Goal: Information Seeking & Learning: Check status

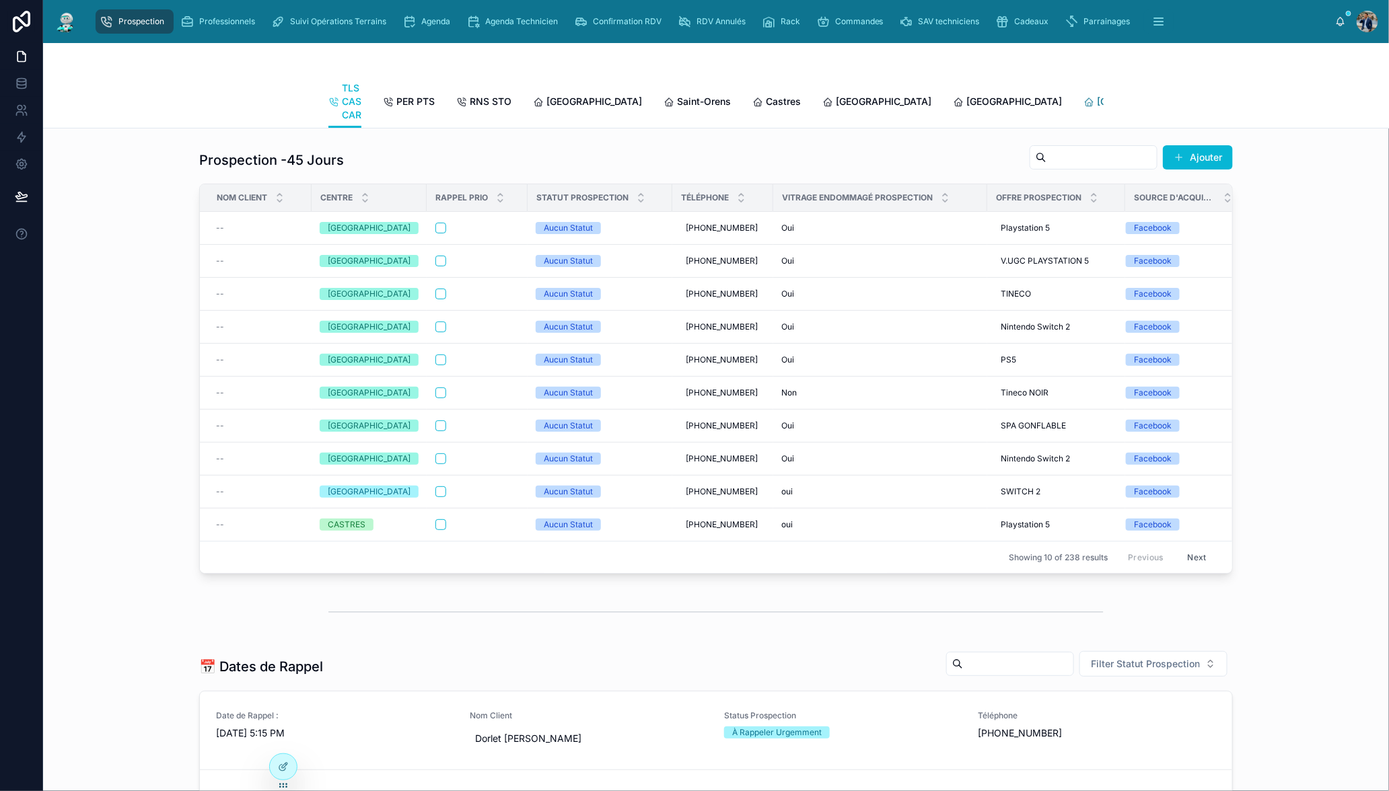
click at [1097, 101] on span "[GEOGRAPHIC_DATA]" at bounding box center [1145, 101] width 96 height 13
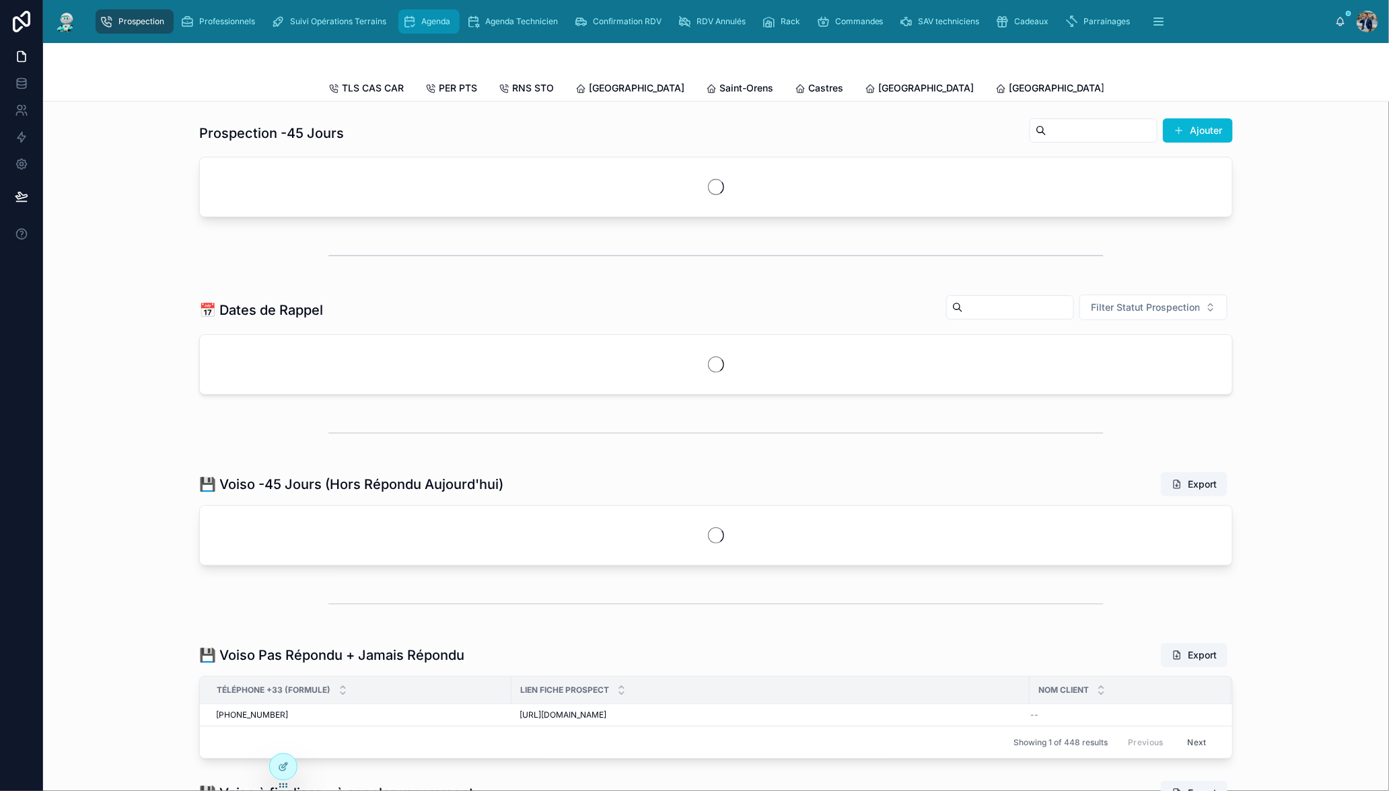
click at [411, 22] on icon "scrollable content" at bounding box center [408, 21] width 13 height 13
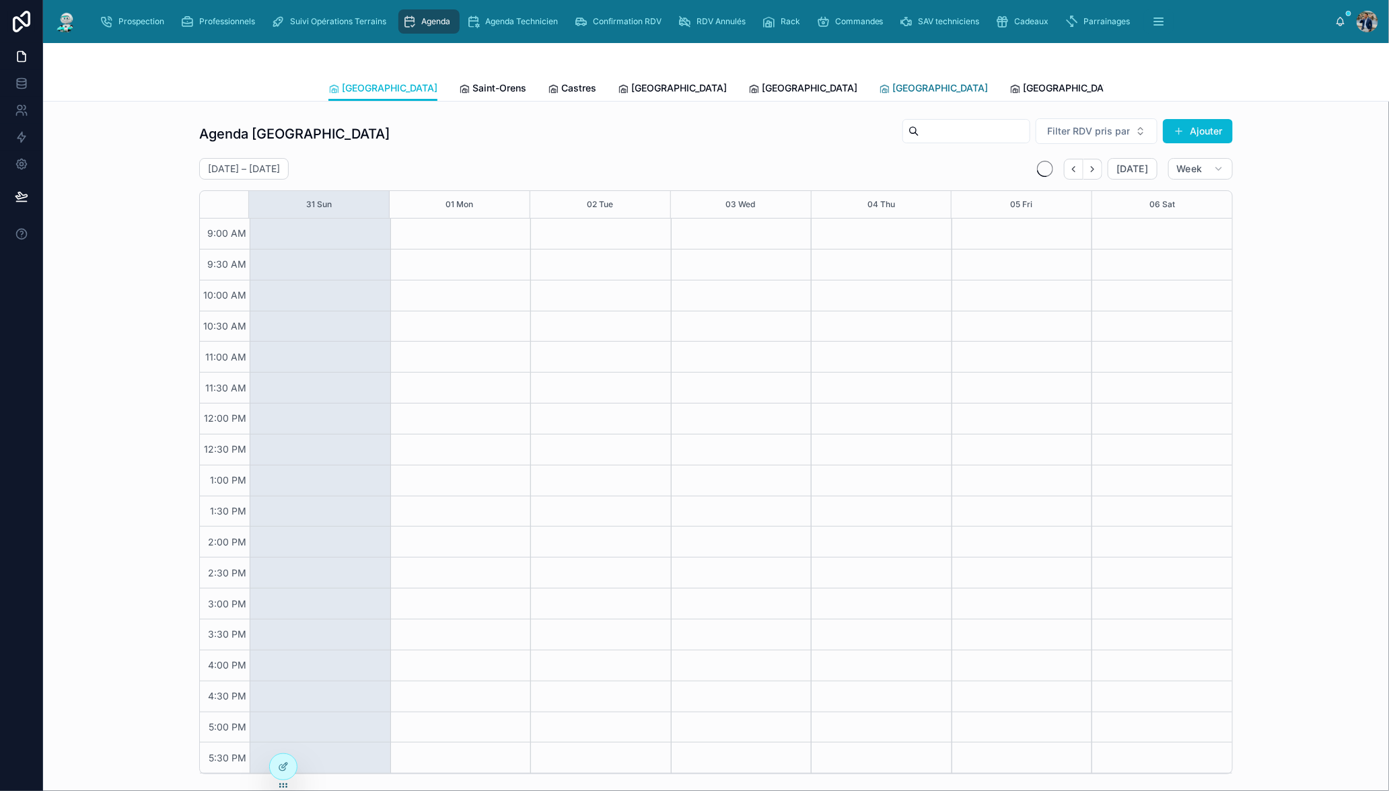
click at [892, 89] on span "[GEOGRAPHIC_DATA]" at bounding box center [940, 87] width 96 height 13
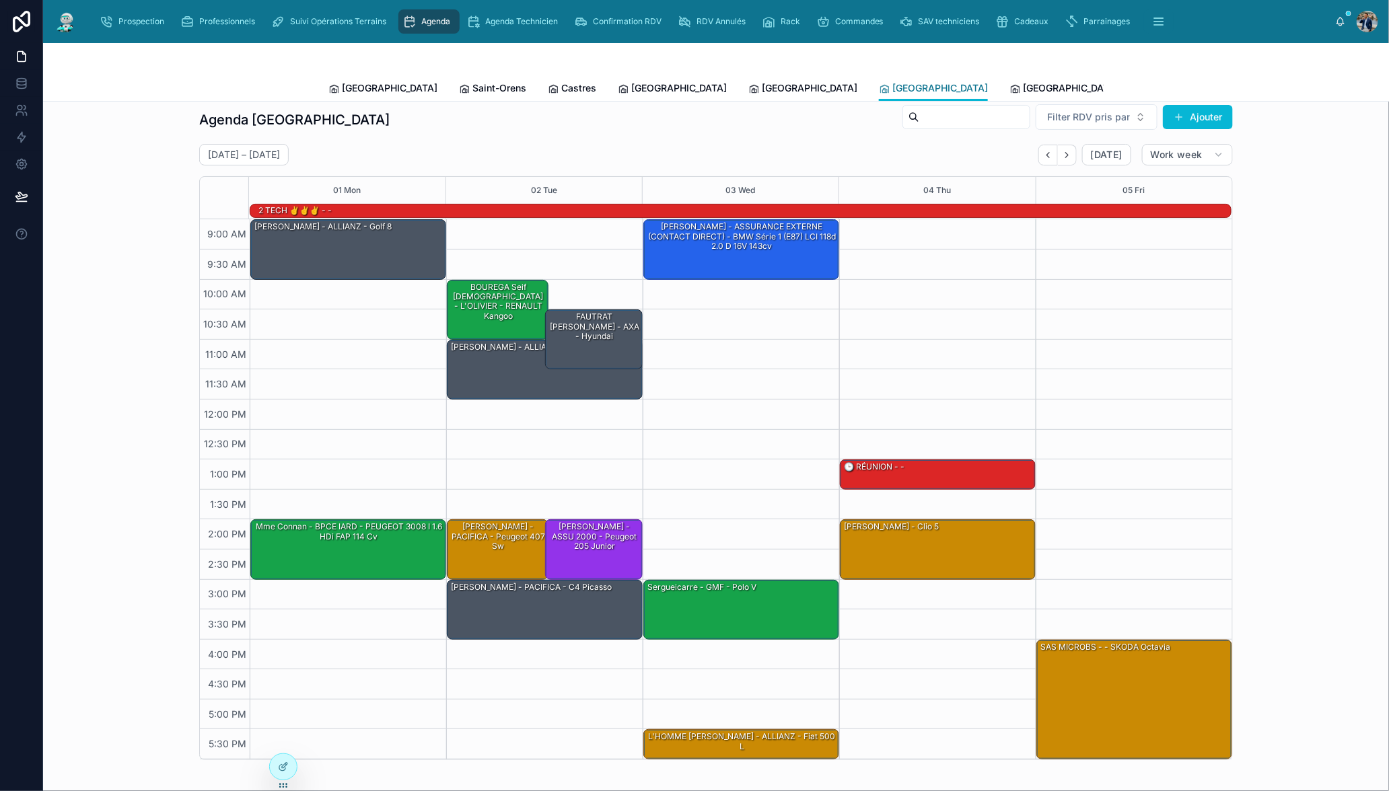
scroll to position [22, 0]
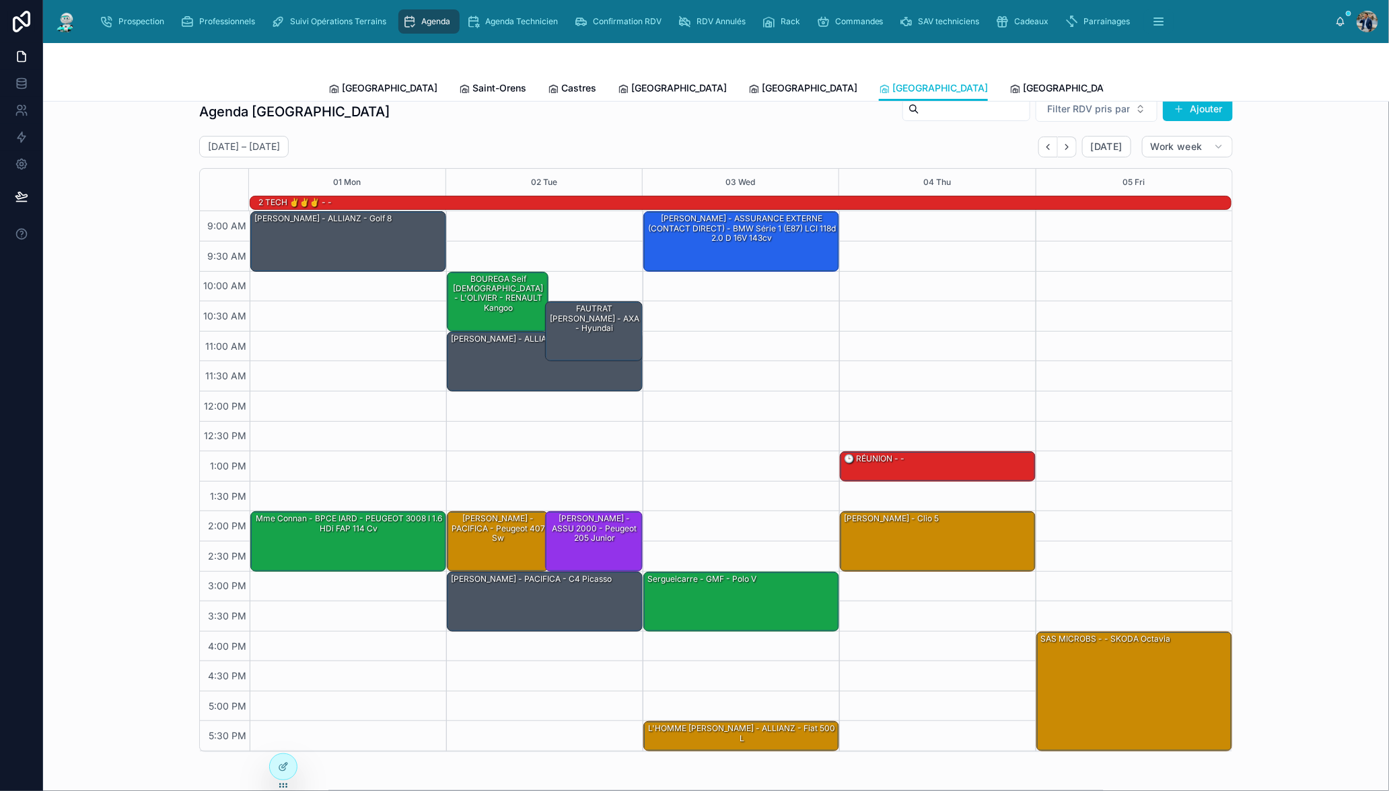
click at [1040, 131] on div "Agenda [GEOGRAPHIC_DATA] pris par Ajouter [DATE] – [DATE] [DATE] Work week 01 M…" at bounding box center [715, 424] width 1033 height 657
click at [1043, 142] on icon "Back" at bounding box center [1048, 147] width 10 height 10
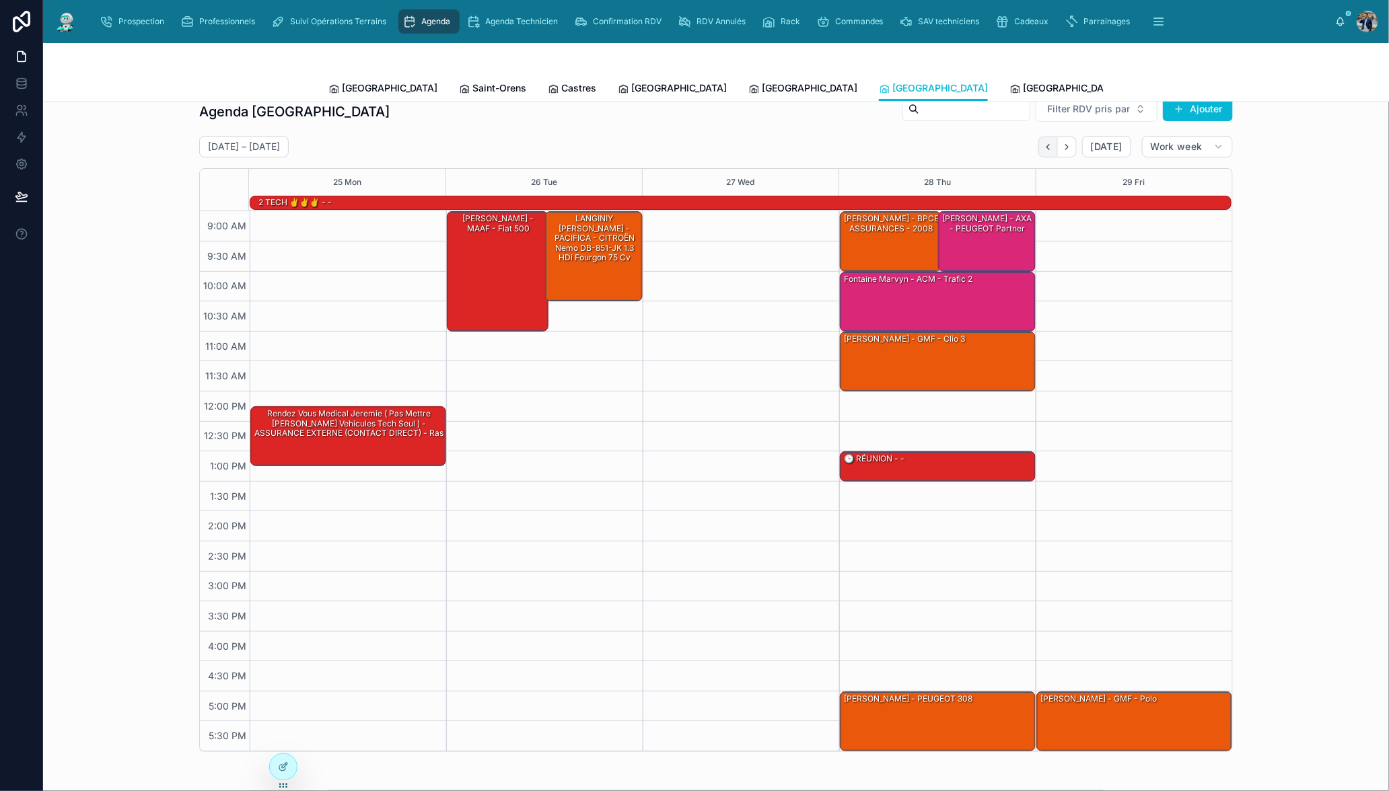
click at [1046, 142] on icon "Back" at bounding box center [1048, 147] width 10 height 10
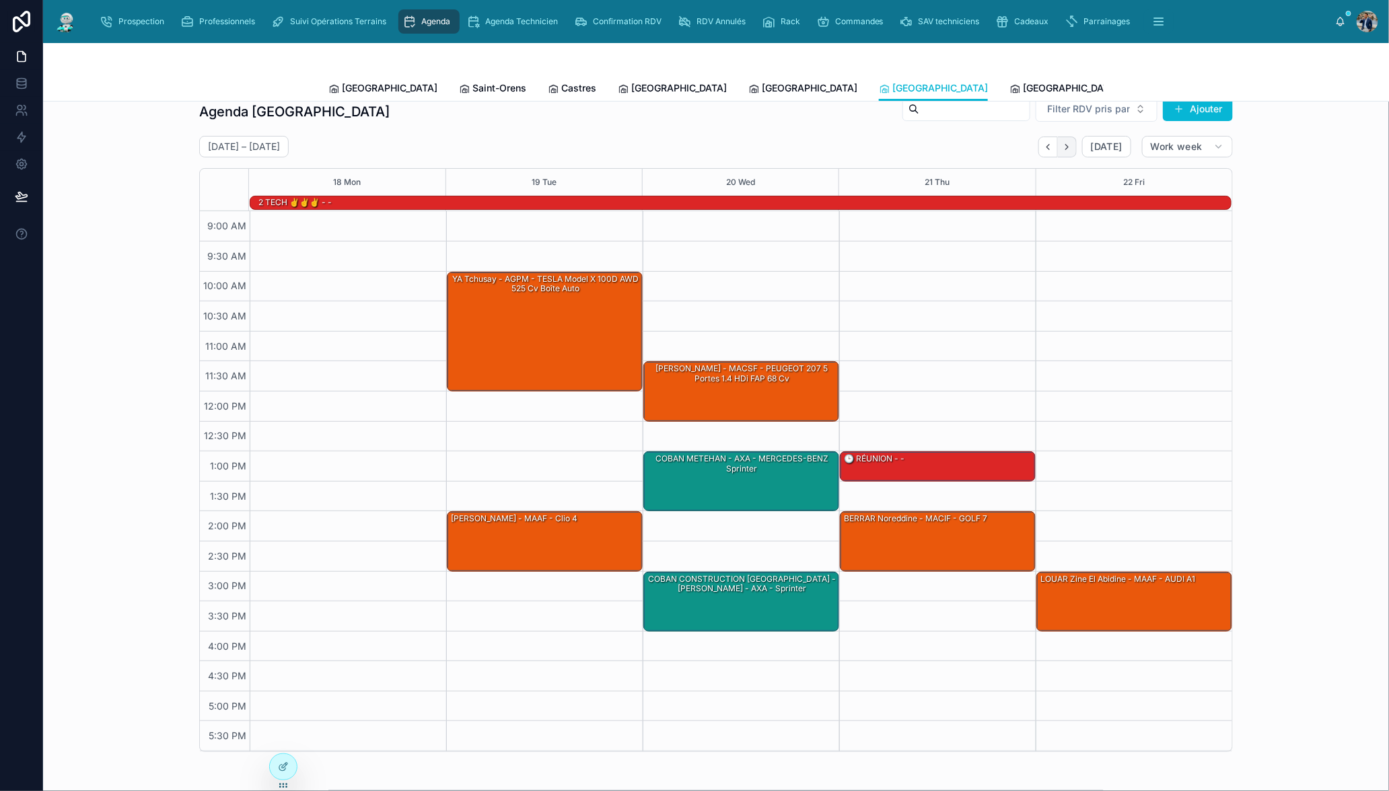
click at [1058, 143] on button "Next" at bounding box center [1067, 147] width 19 height 21
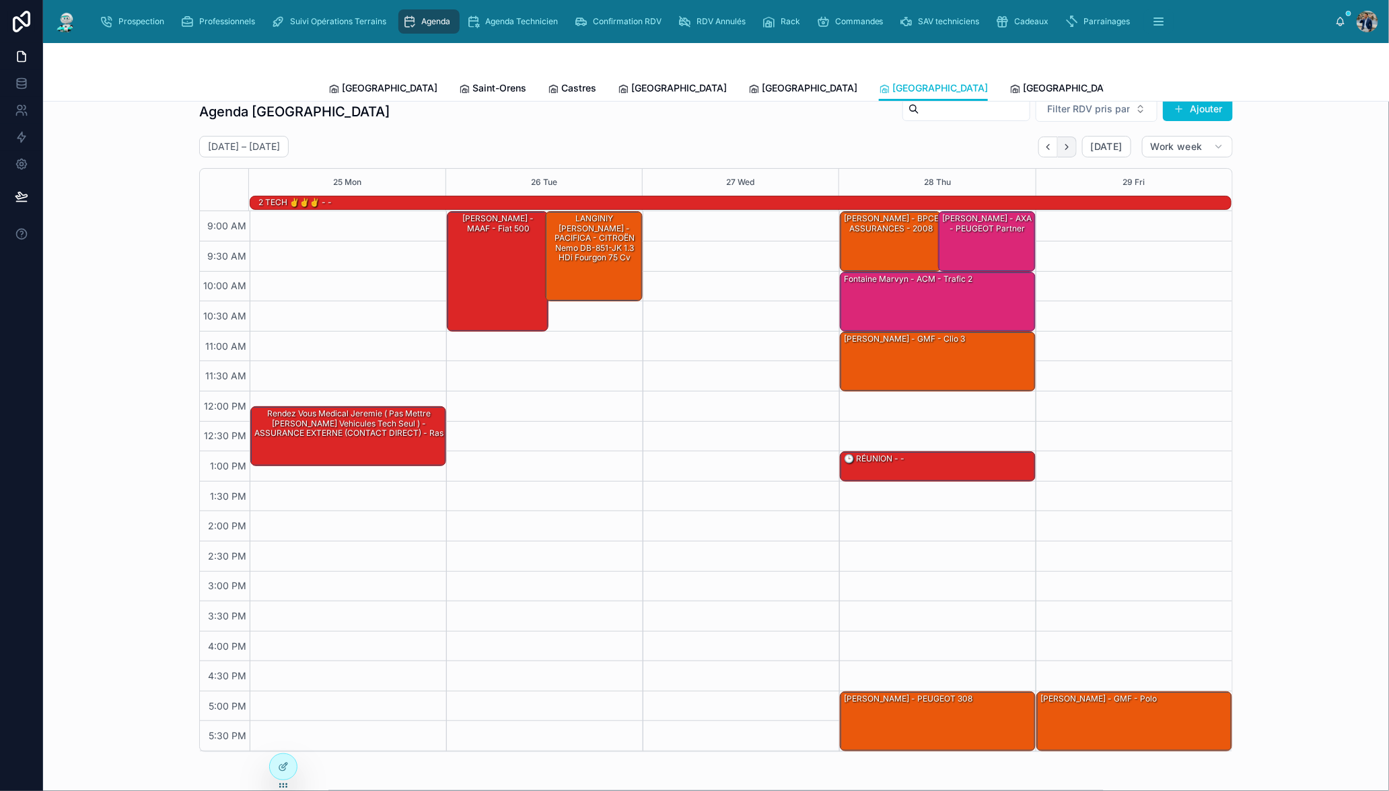
click at [1058, 143] on button "Next" at bounding box center [1067, 147] width 19 height 21
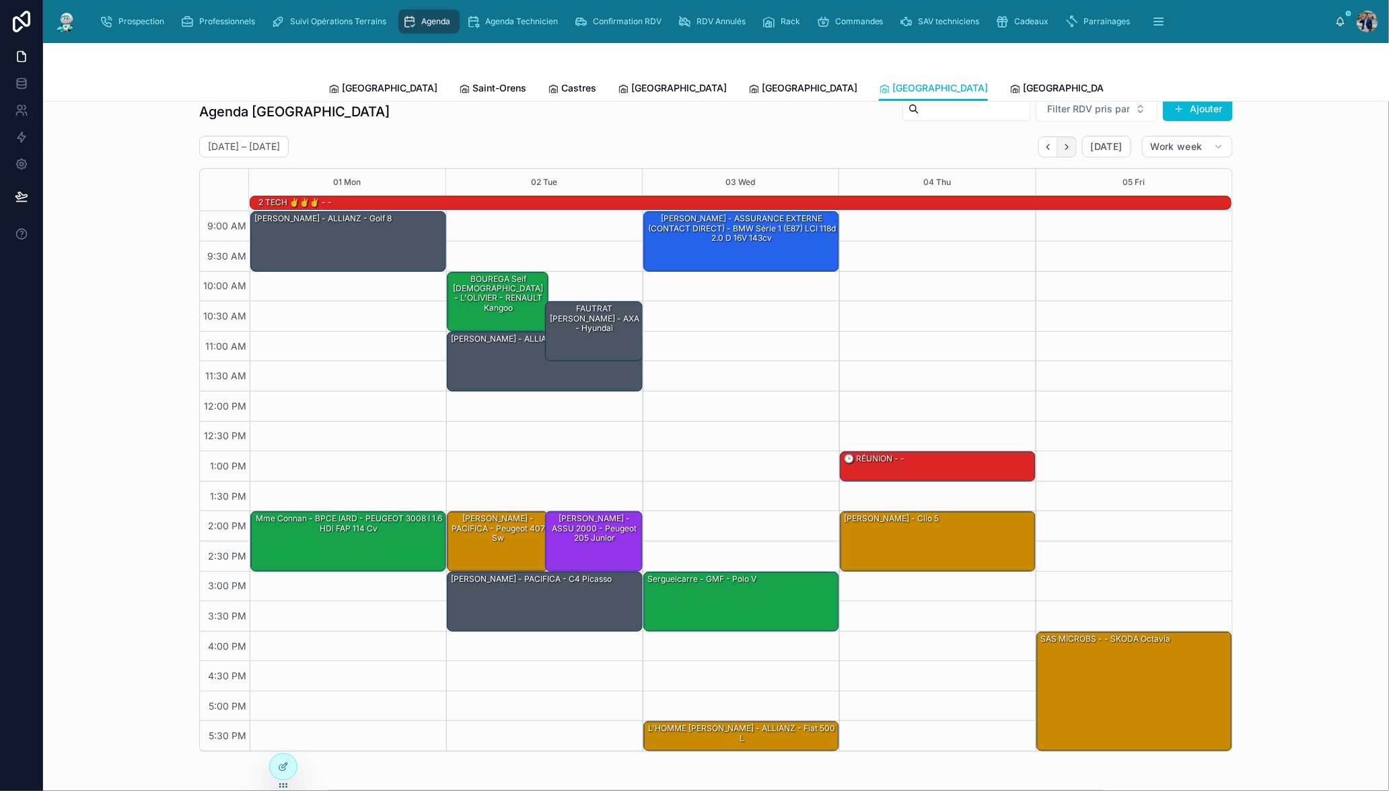
click at [1062, 145] on icon "Next" at bounding box center [1067, 147] width 10 height 10
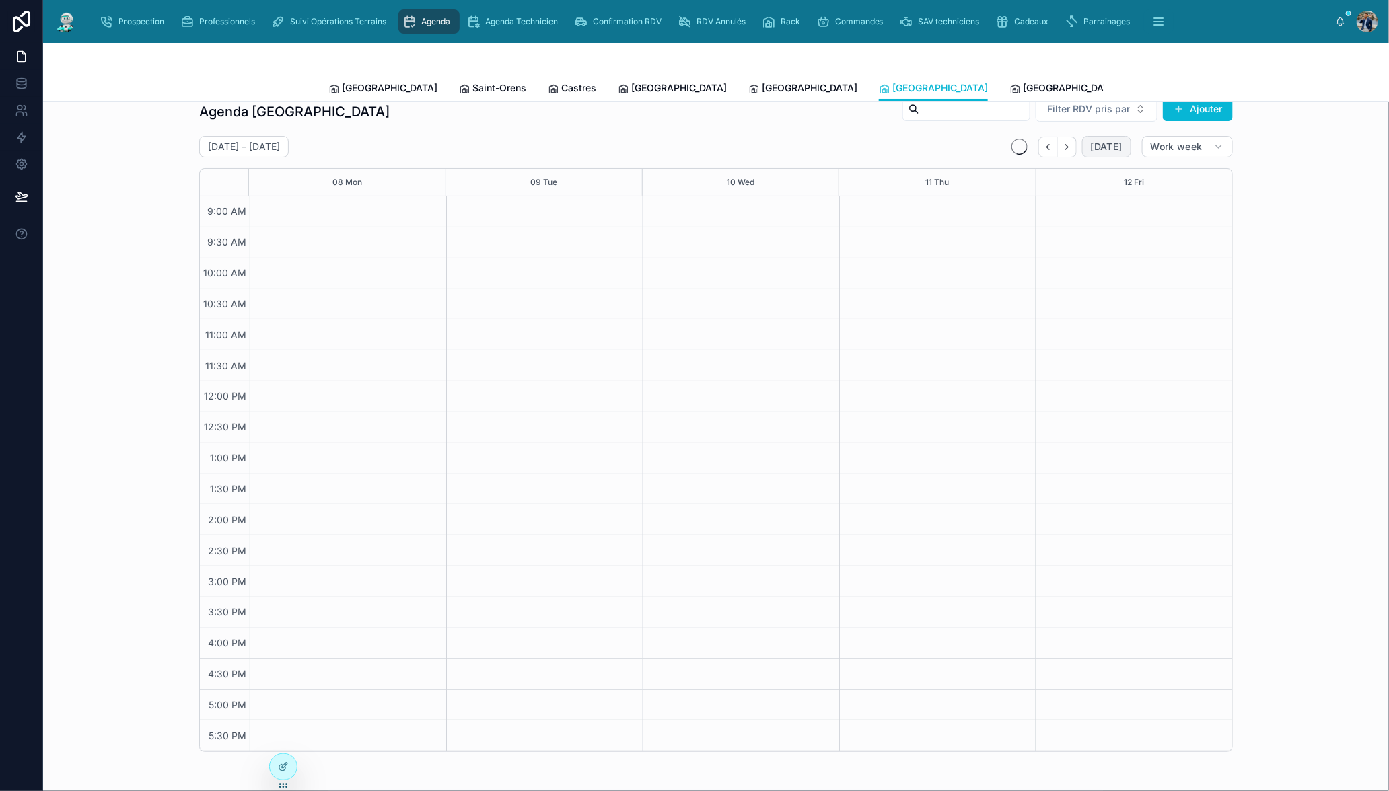
click at [1094, 151] on span "[DATE]" at bounding box center [1107, 147] width 32 height 12
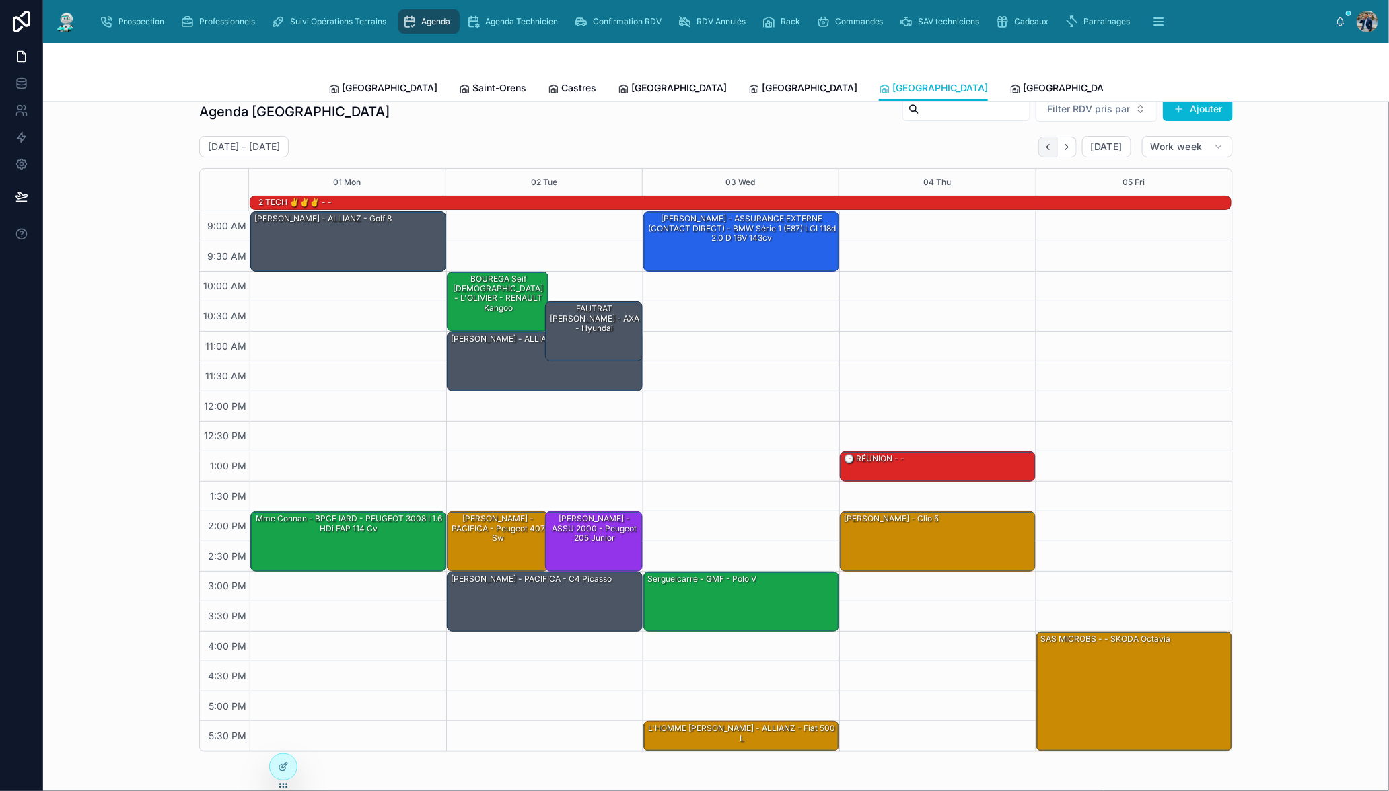
click at [1048, 153] on button "Back" at bounding box center [1048, 147] width 20 height 21
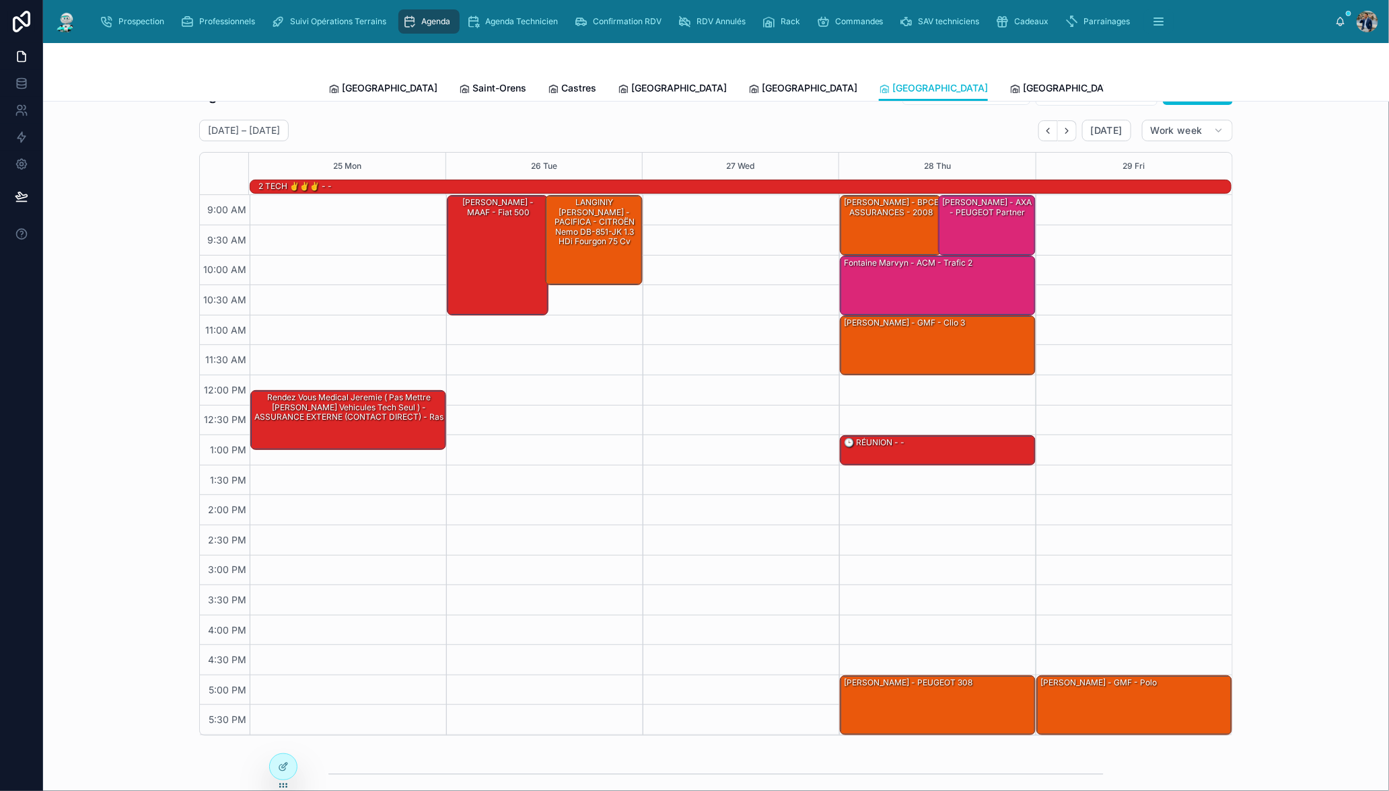
scroll to position [54, 0]
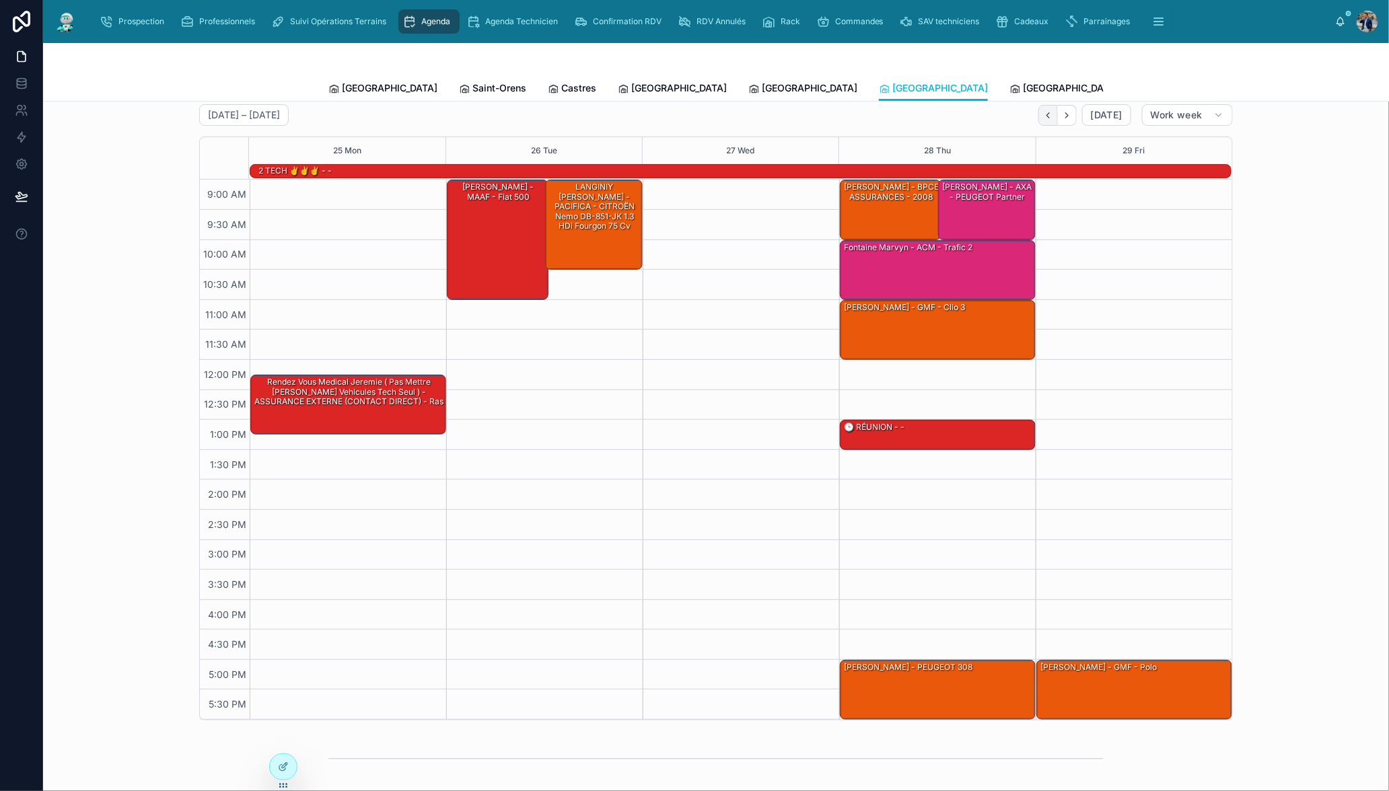
click at [1045, 120] on button "Back" at bounding box center [1048, 115] width 20 height 21
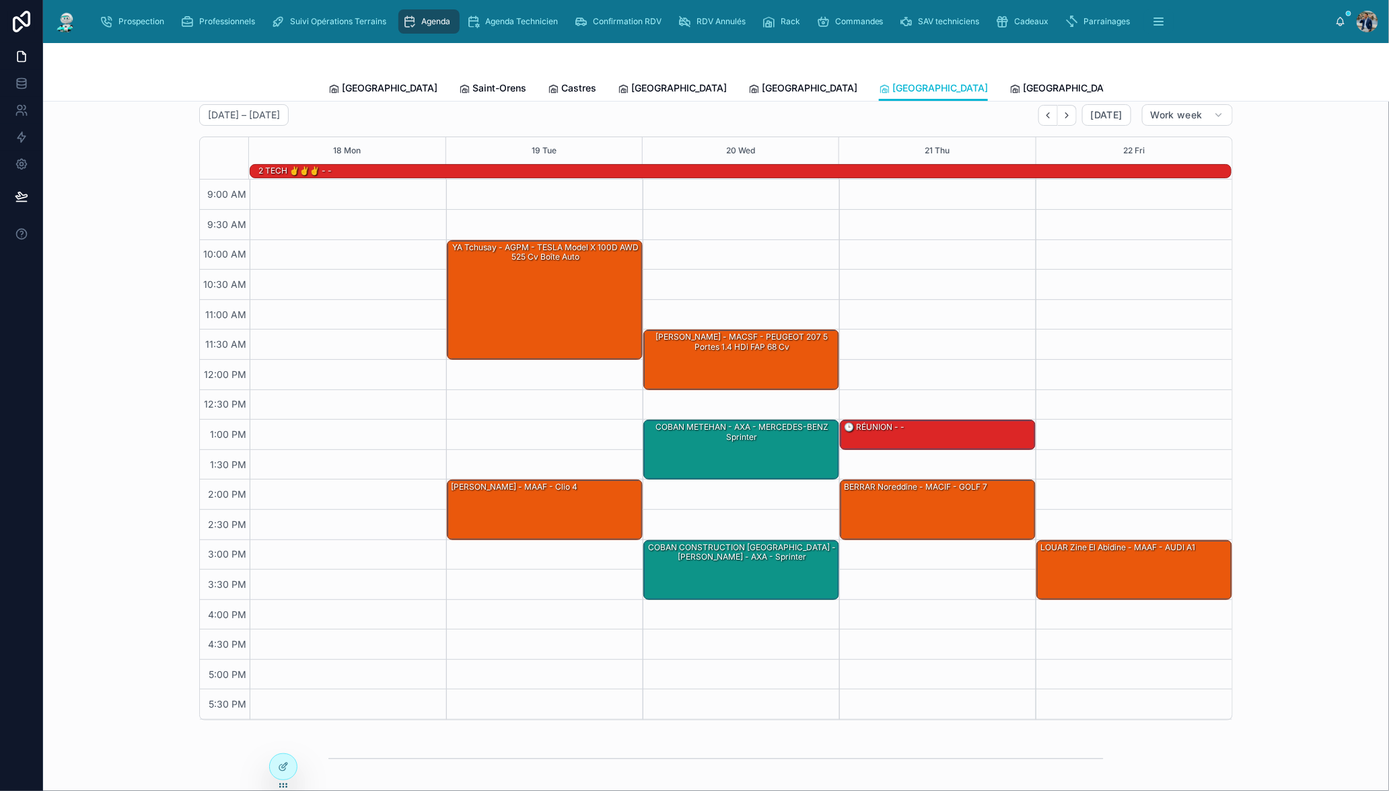
click at [1045, 120] on button "Back" at bounding box center [1048, 115] width 20 height 21
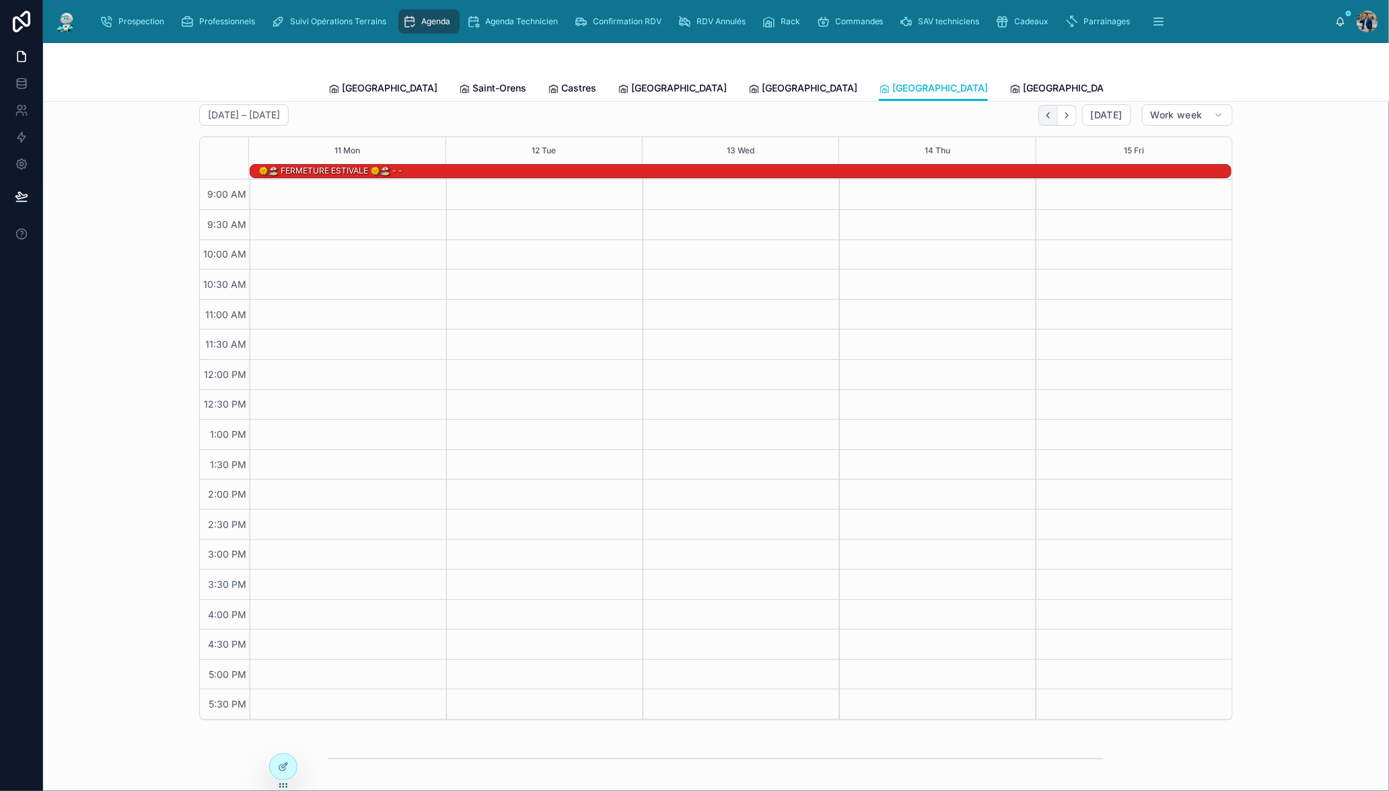
click at [1044, 120] on button "Back" at bounding box center [1048, 115] width 20 height 21
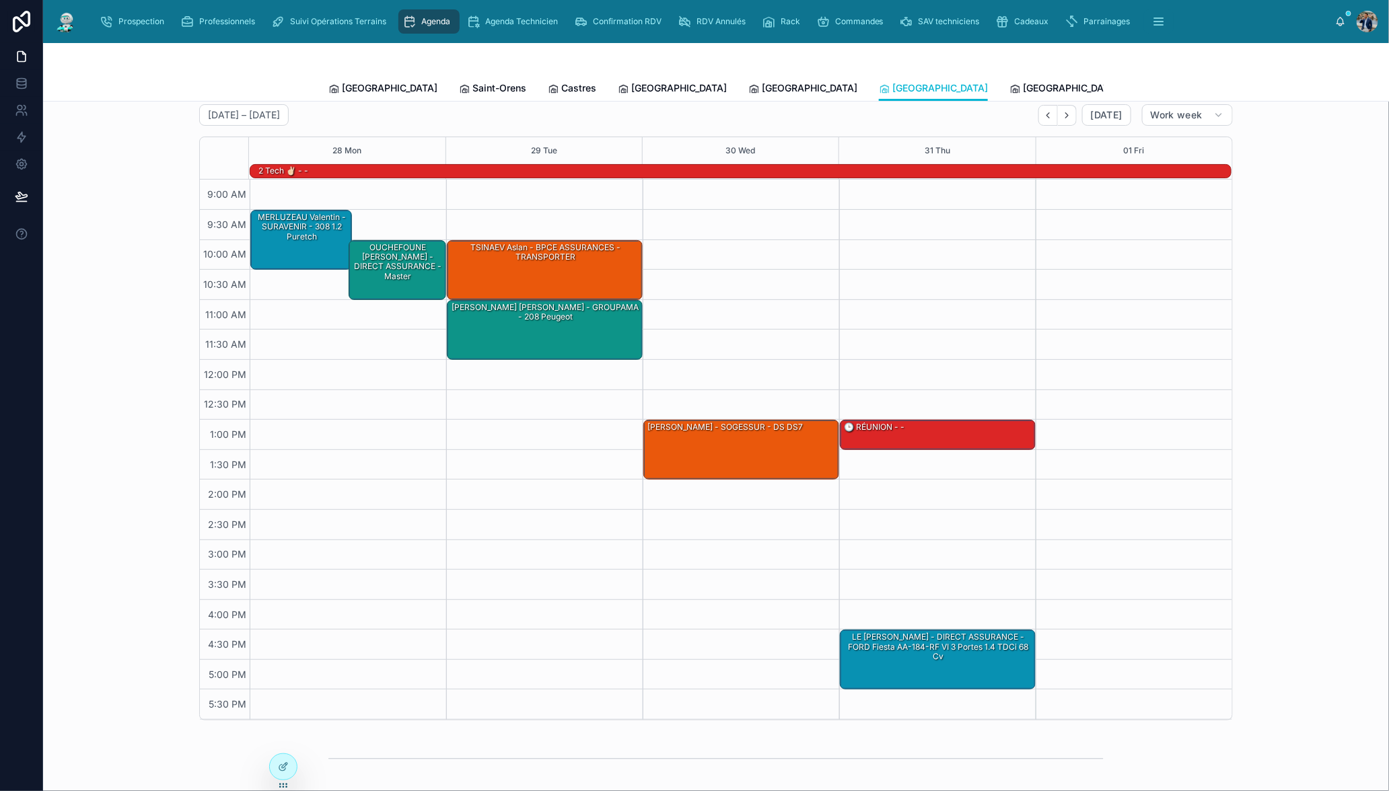
click at [1044, 120] on button "Back" at bounding box center [1048, 115] width 20 height 21
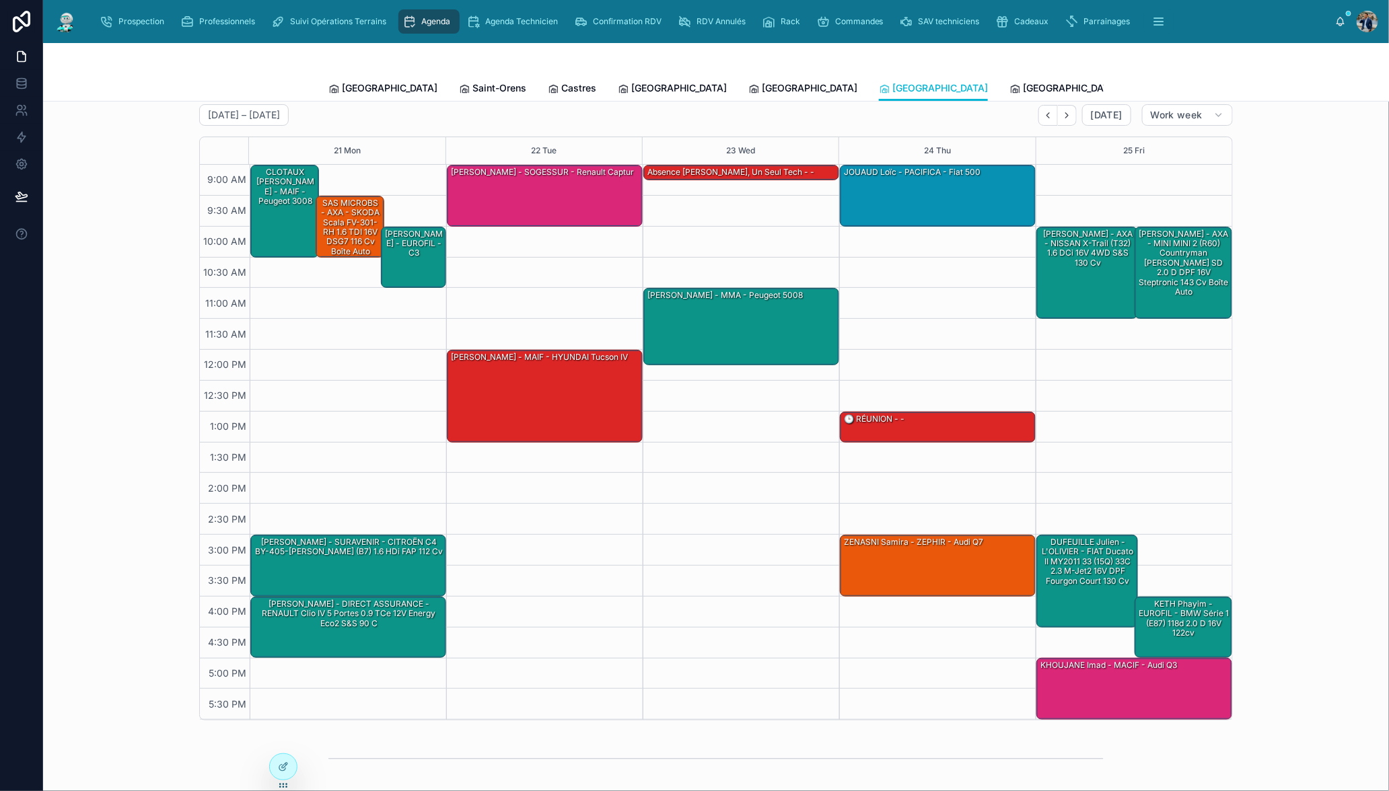
click at [1044, 120] on button "Back" at bounding box center [1048, 115] width 20 height 21
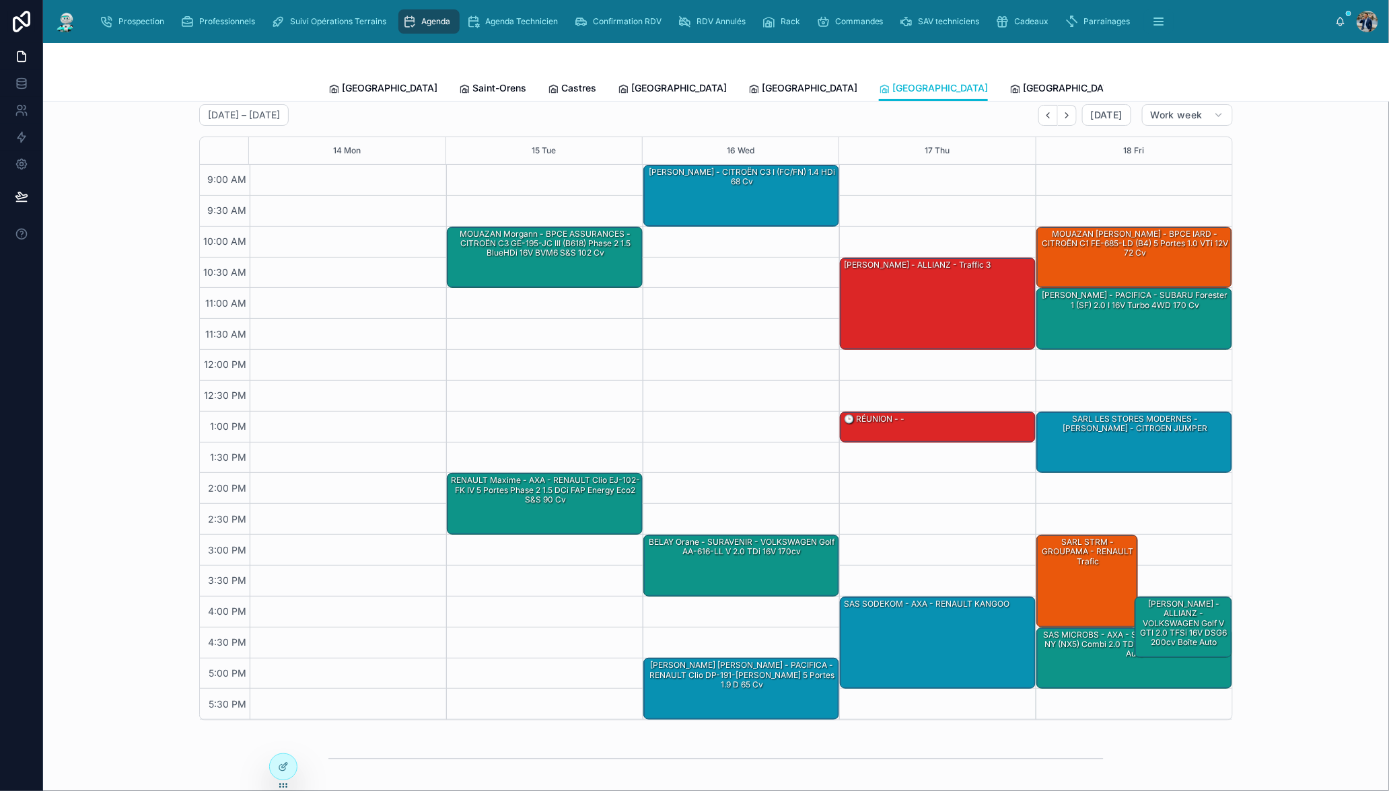
click at [1044, 120] on button "Back" at bounding box center [1048, 115] width 20 height 21
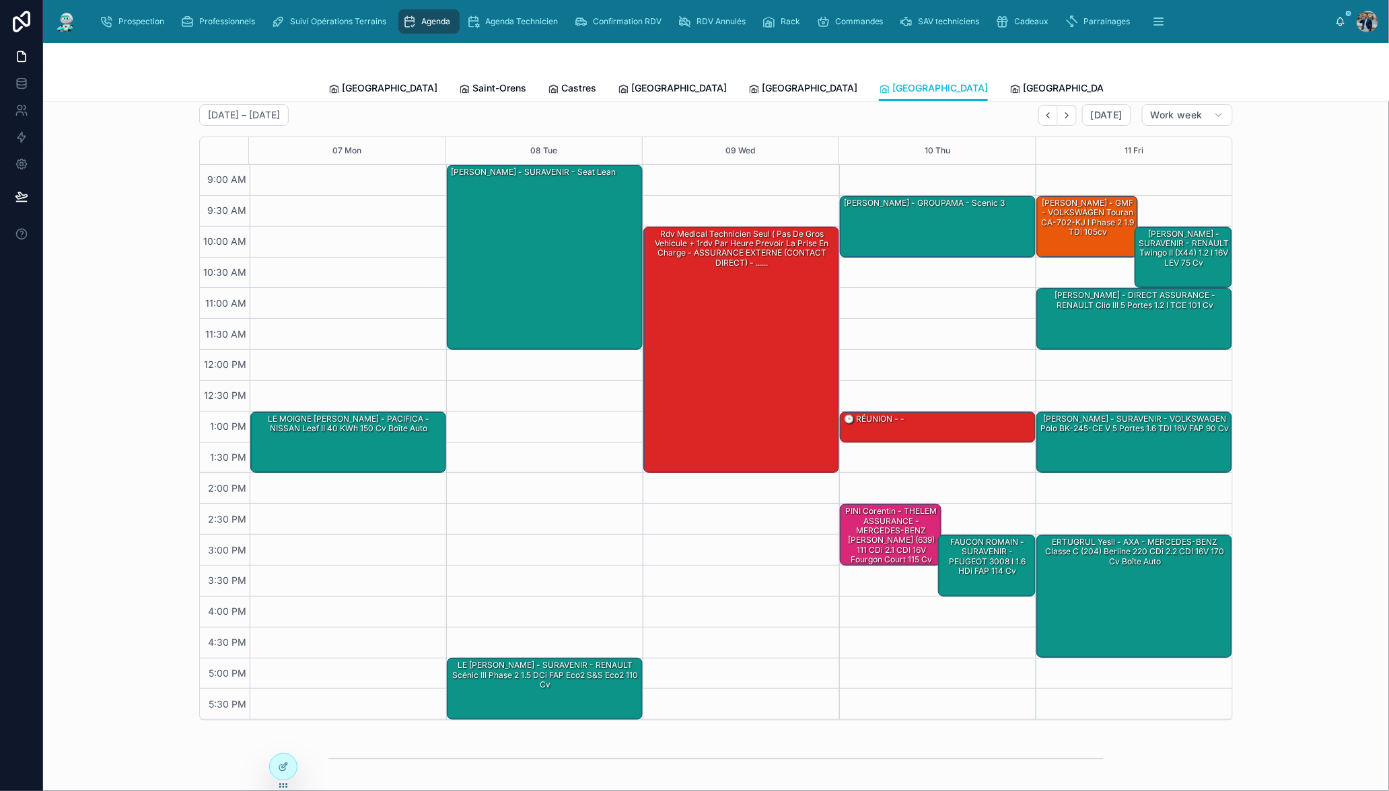
click at [1044, 120] on button "Back" at bounding box center [1048, 115] width 20 height 21
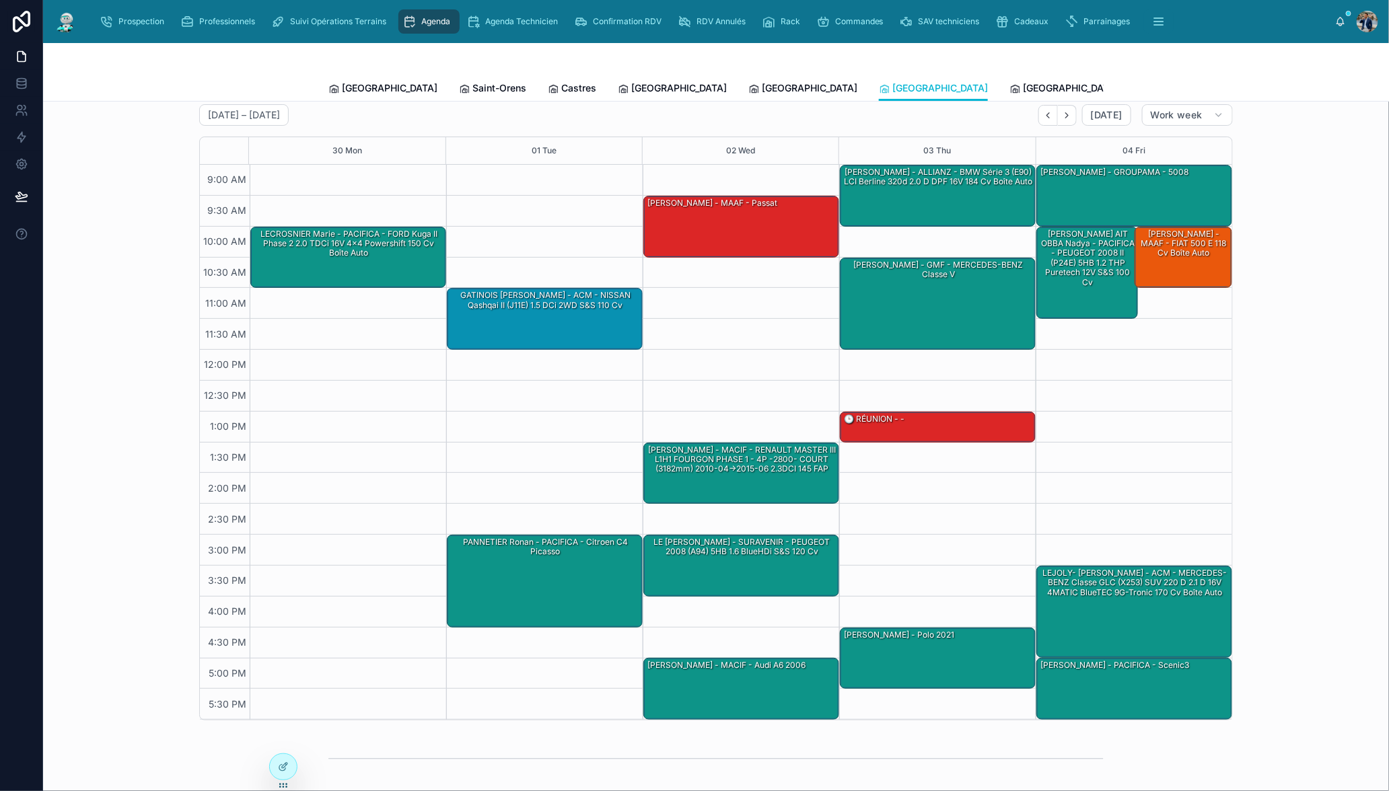
click at [1044, 120] on button "Back" at bounding box center [1048, 115] width 20 height 21
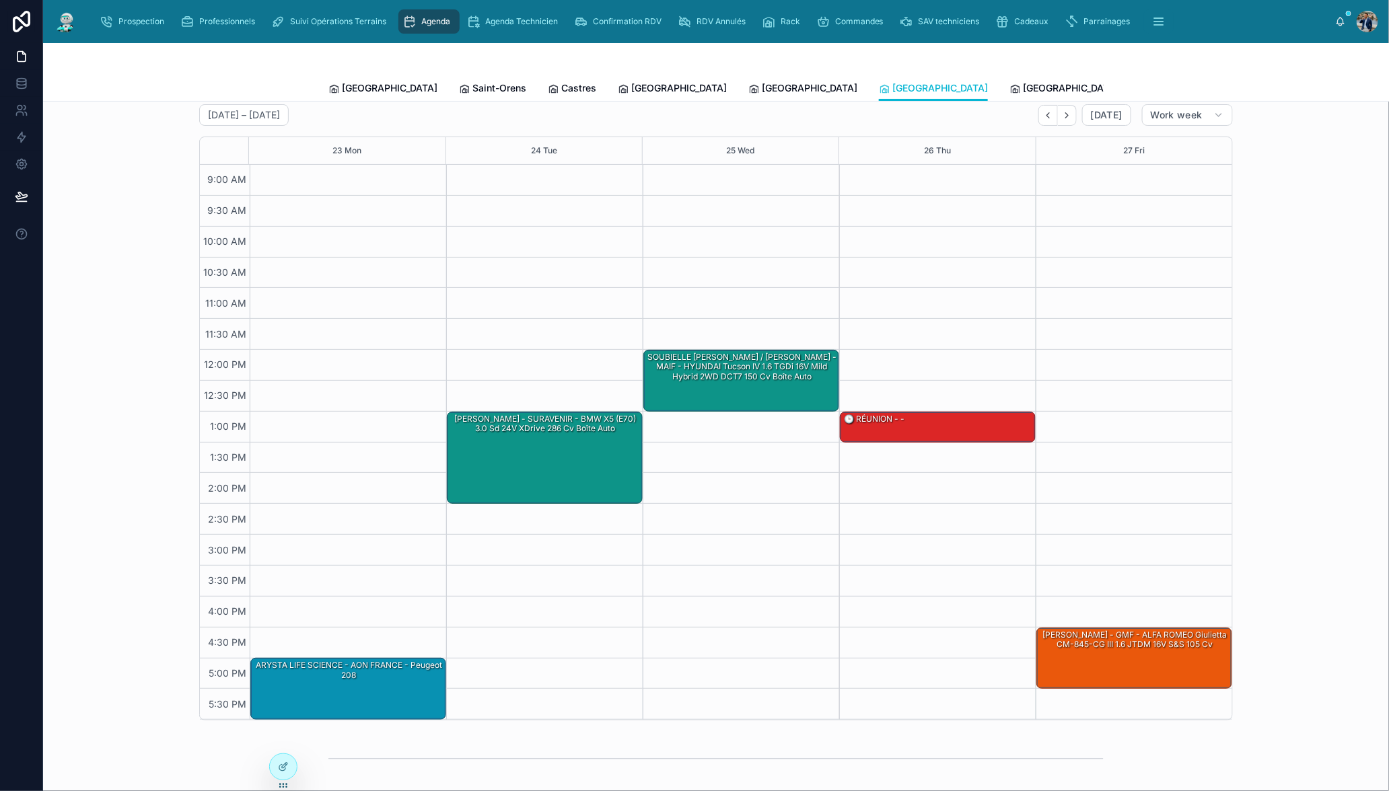
click at [1044, 120] on button "Back" at bounding box center [1048, 115] width 20 height 21
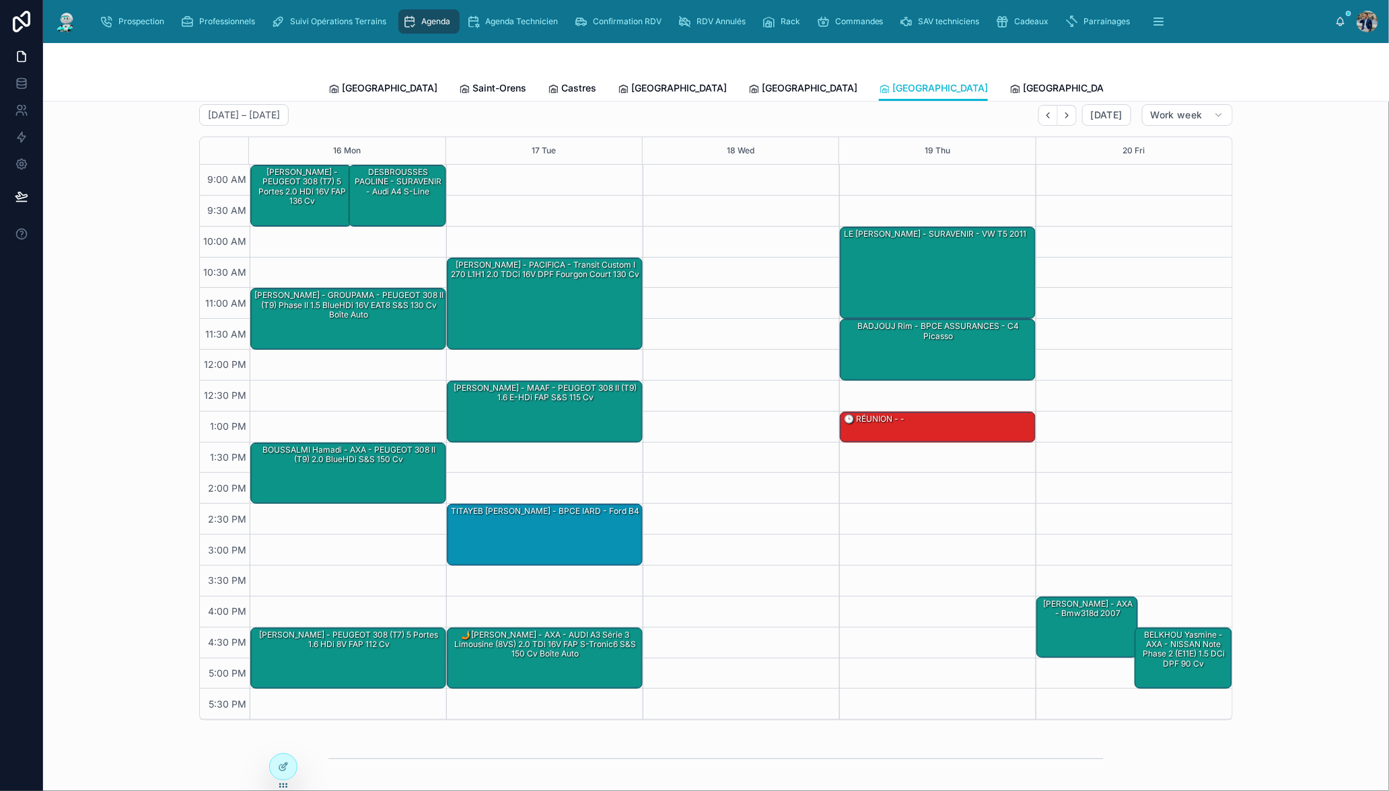
click at [1044, 120] on button "Back" at bounding box center [1048, 115] width 20 height 21
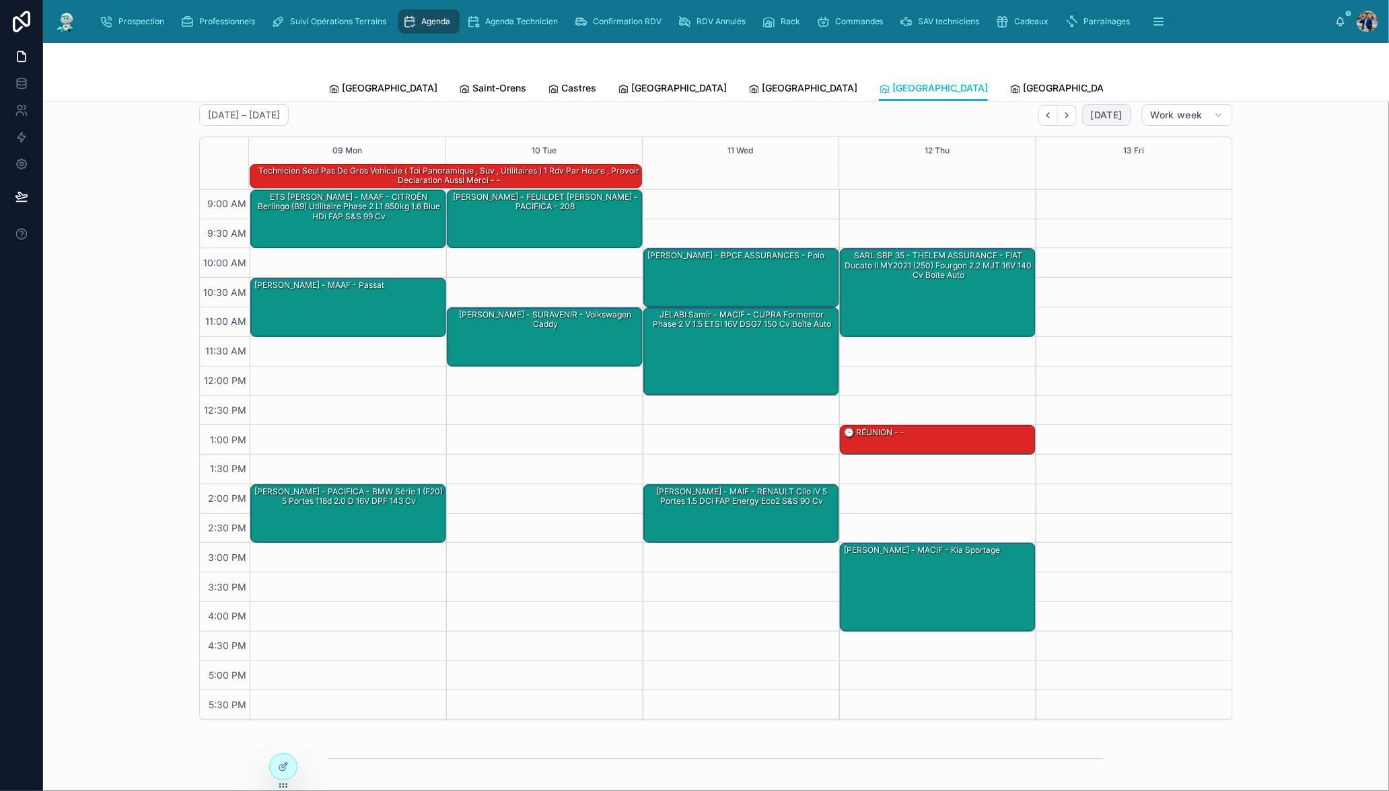
click at [1116, 116] on span "[DATE]" at bounding box center [1107, 115] width 32 height 12
